Goal: Browse casually

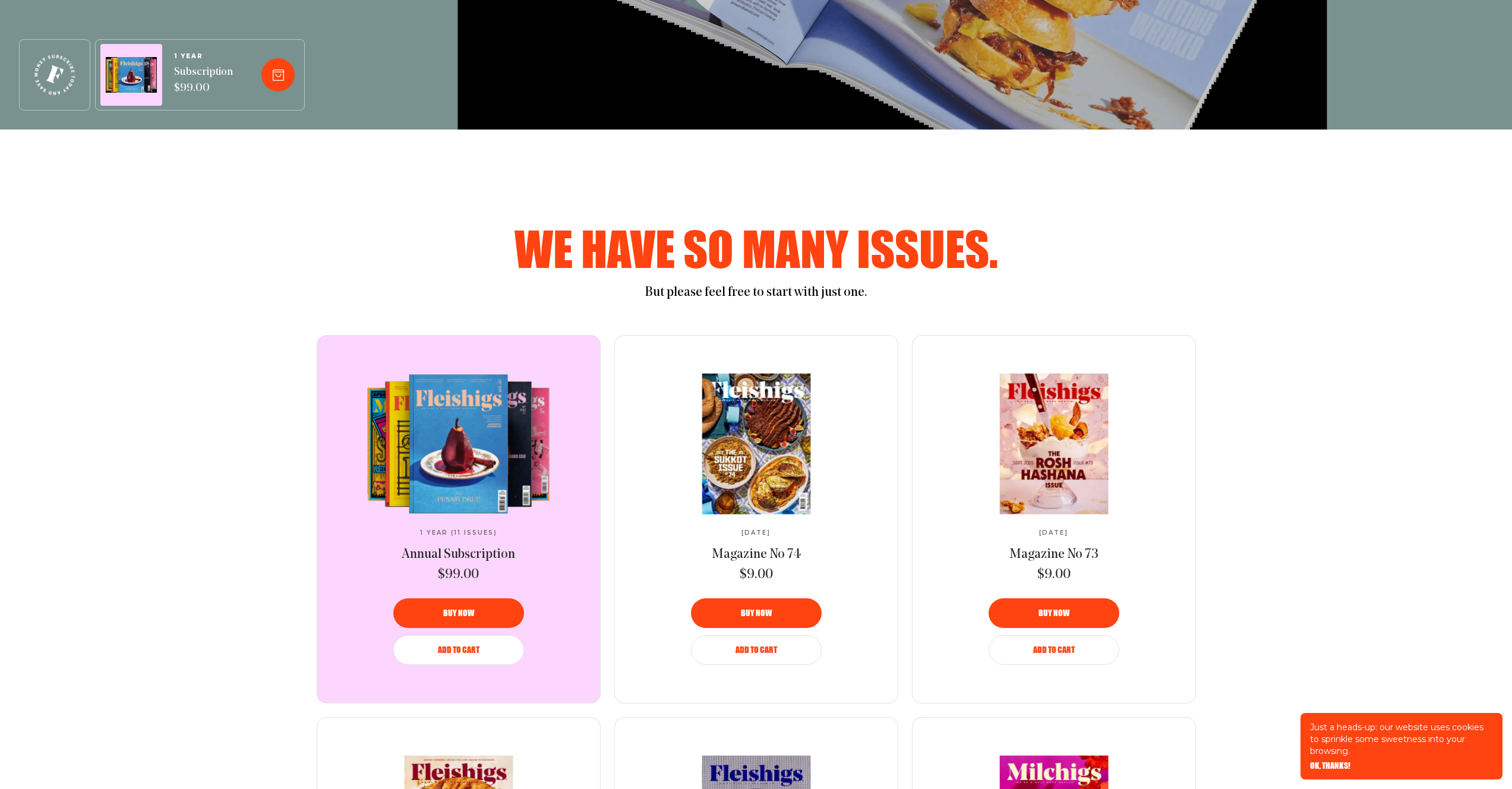
scroll to position [659, 0]
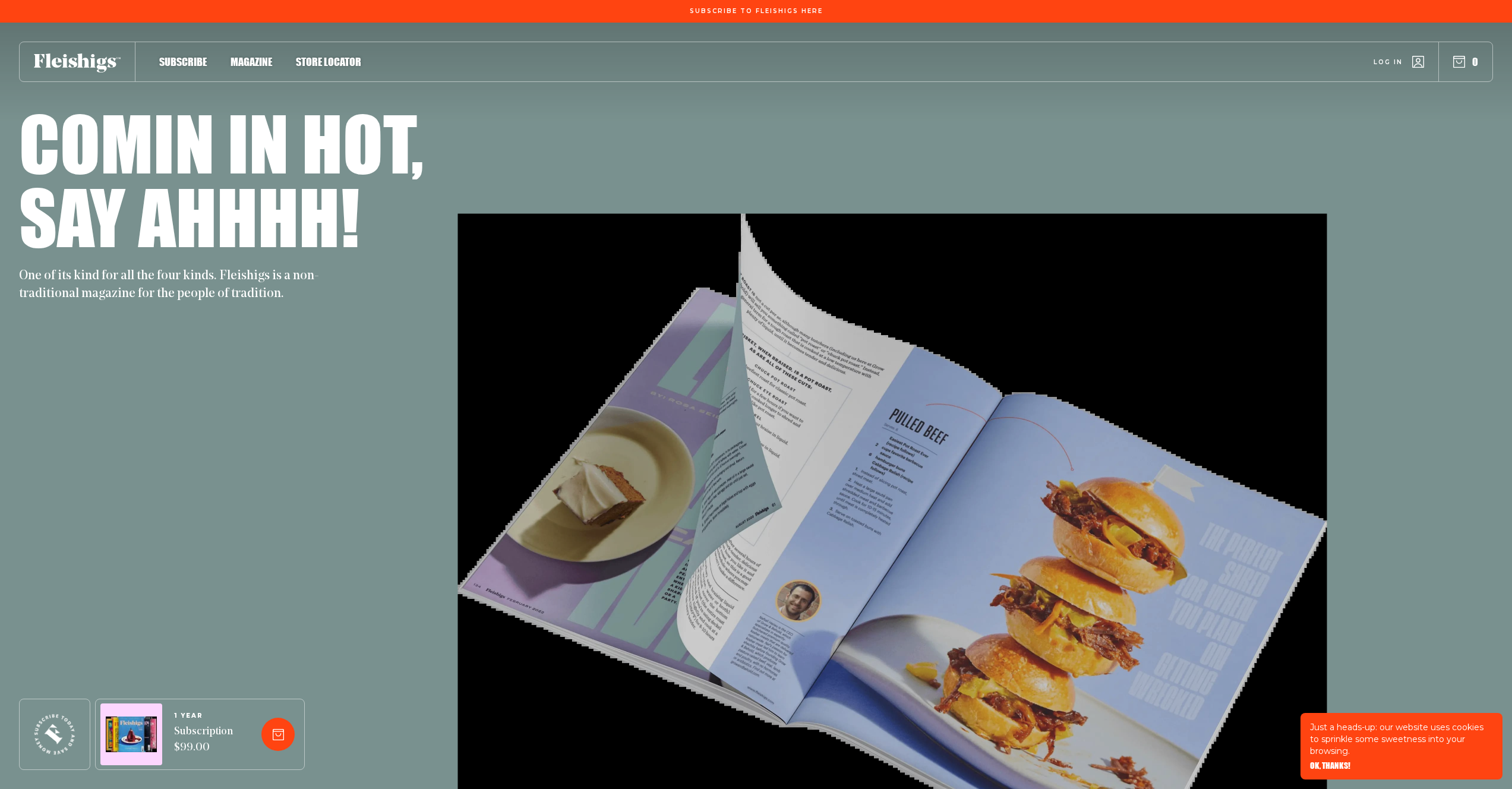
scroll to position [659, 0]
